Goal: Find specific page/section: Find specific page/section

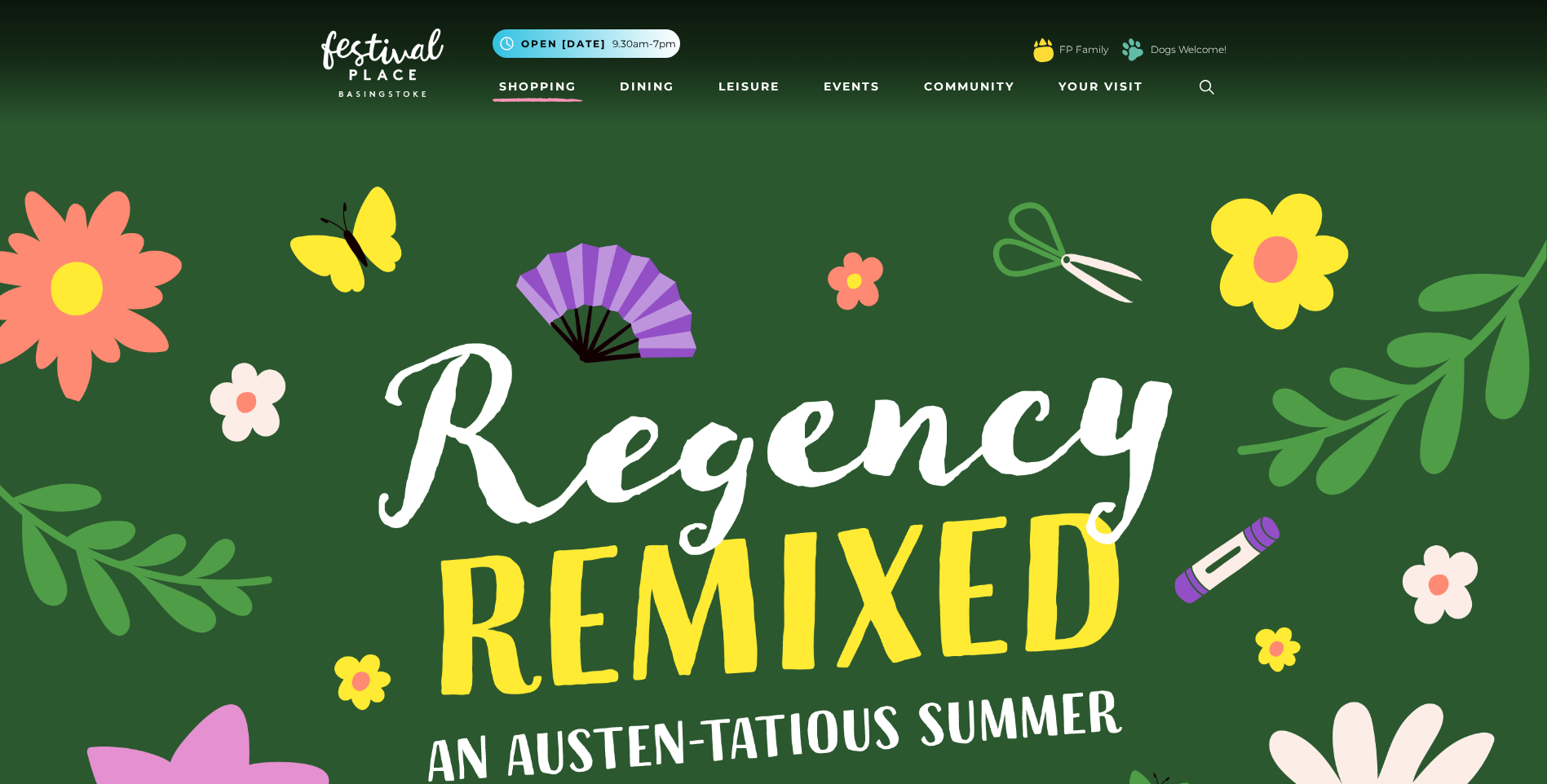
click at [528, 84] on link "Shopping" at bounding box center [538, 87] width 90 height 30
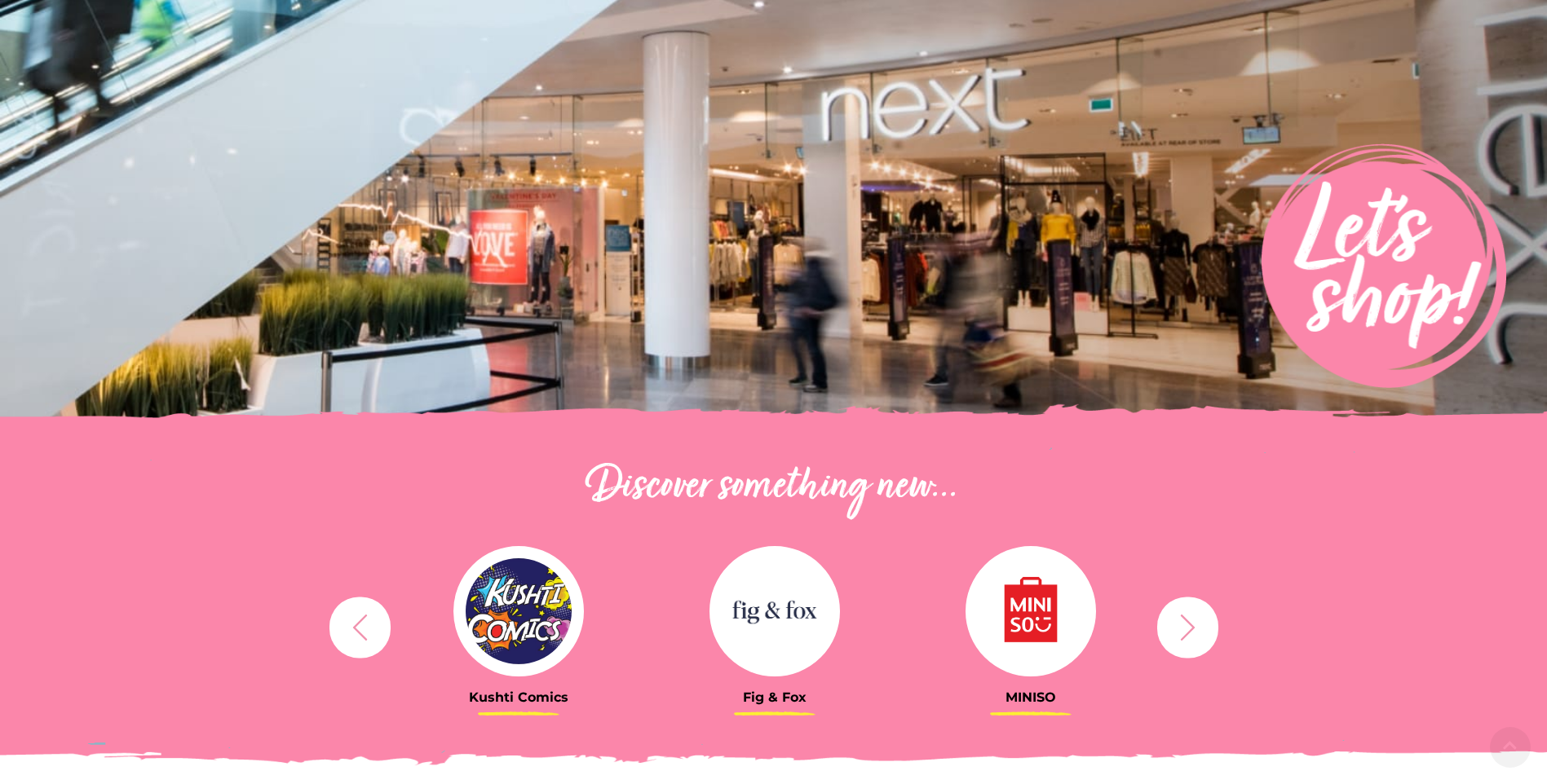
scroll to position [163, 0]
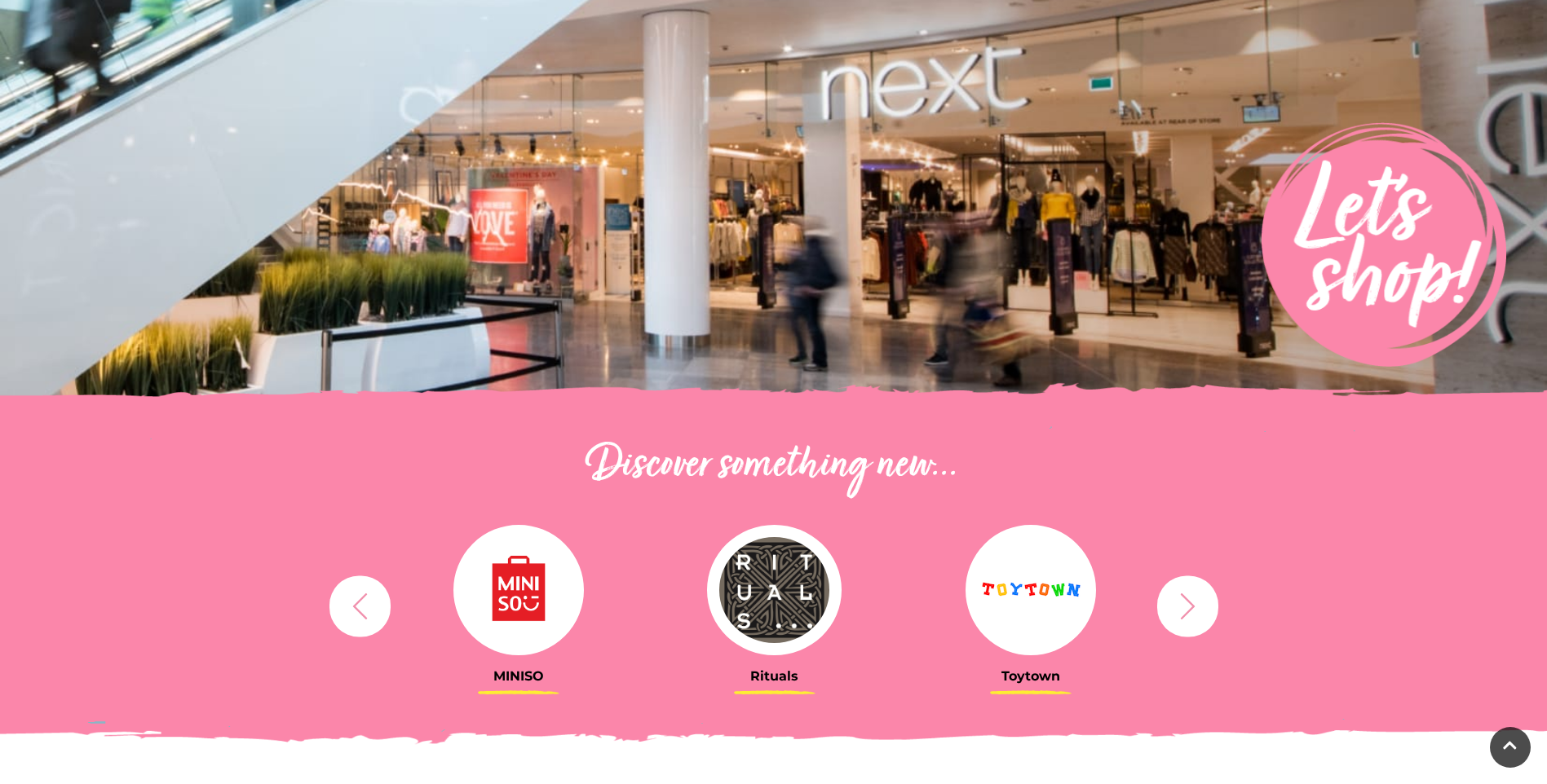
click at [356, 617] on icon "button" at bounding box center [360, 606] width 30 height 30
click at [361, 616] on icon "button" at bounding box center [360, 606] width 30 height 30
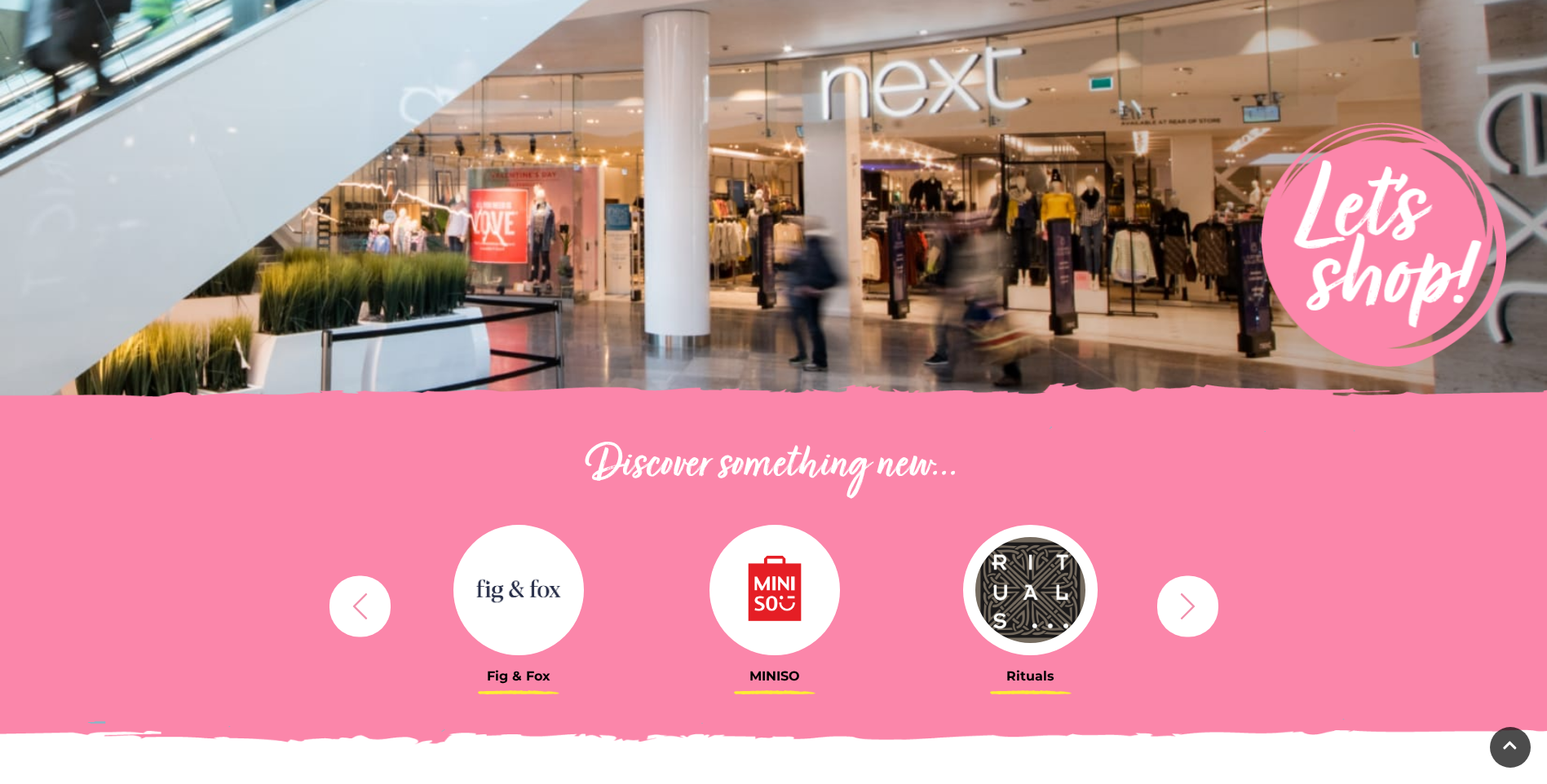
click at [361, 616] on icon "button" at bounding box center [360, 606] width 30 height 30
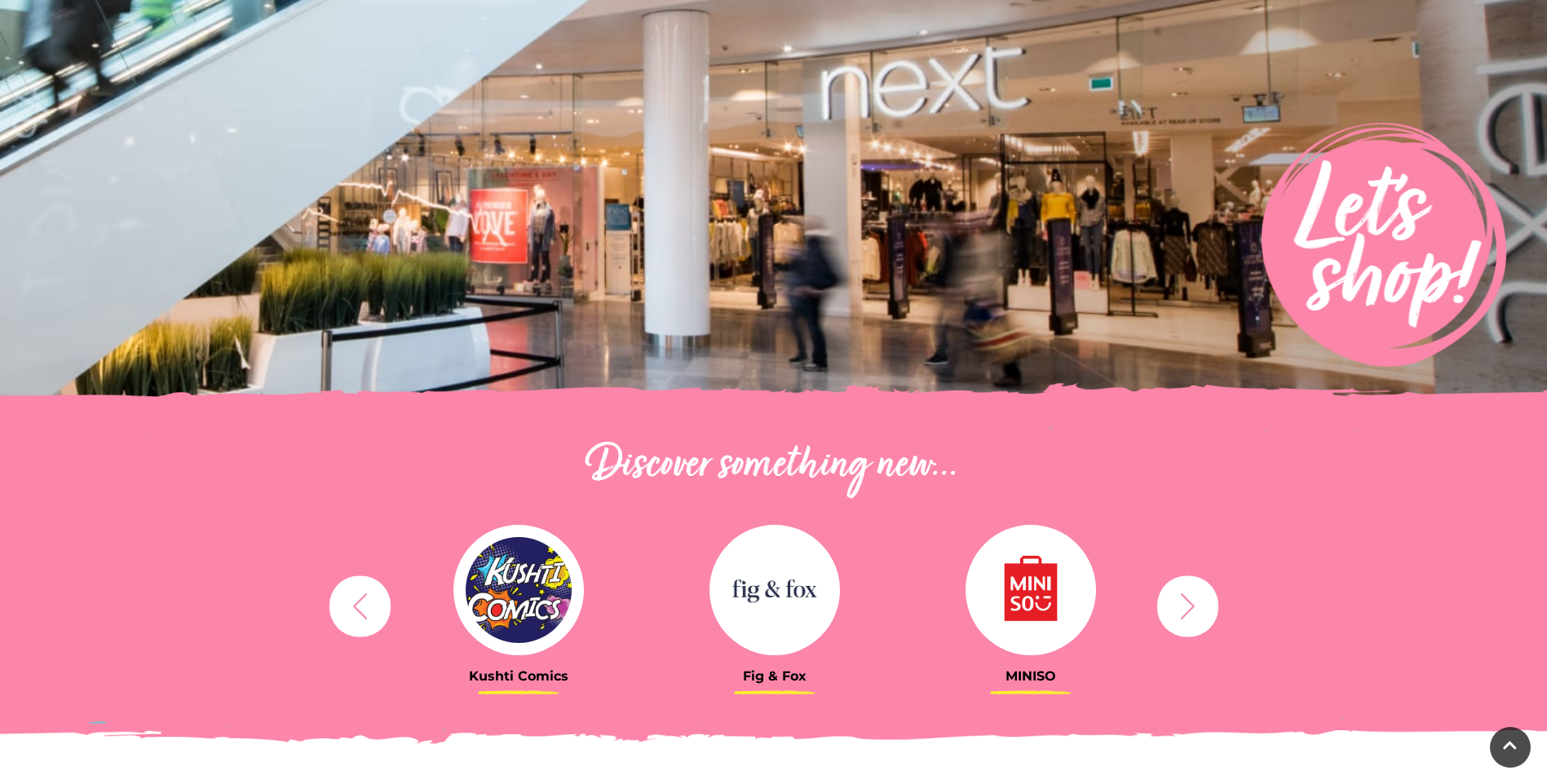
click at [361, 616] on icon "button" at bounding box center [360, 606] width 30 height 30
click at [356, 618] on icon "button" at bounding box center [360, 606] width 30 height 30
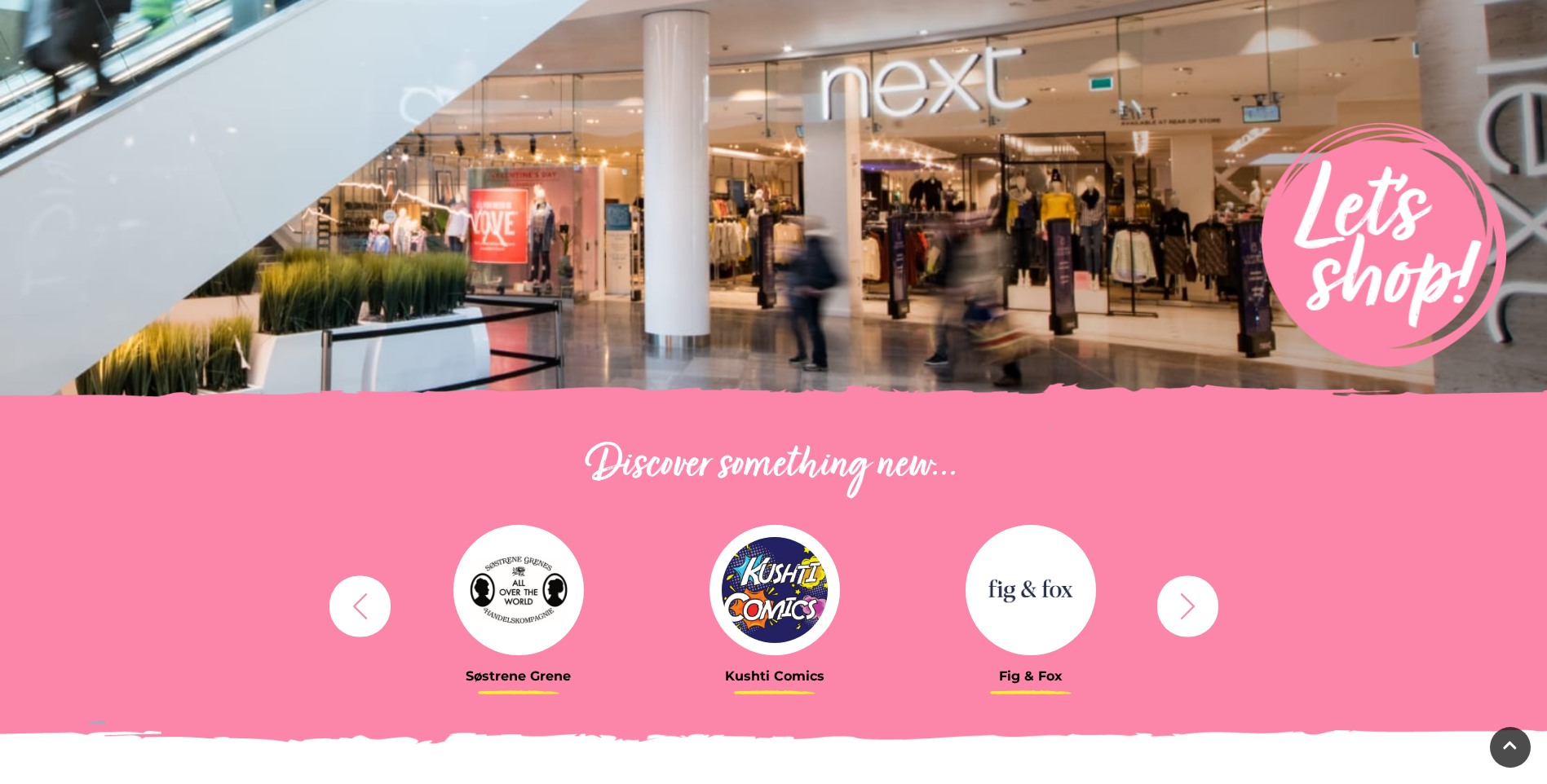
click at [367, 614] on icon "button" at bounding box center [360, 606] width 30 height 30
click at [536, 676] on h3 "Søstrene Grene" at bounding box center [518, 676] width 232 height 15
